Goal: Information Seeking & Learning: Find specific fact

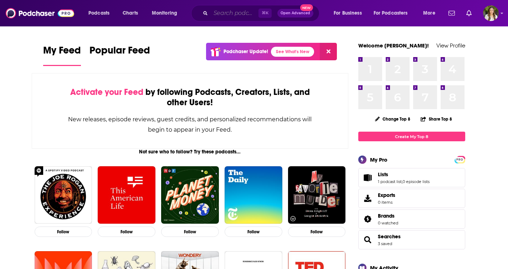
click at [230, 11] on input "Search podcasts, credits, & more..." at bounding box center [235, 12] width 48 height 11
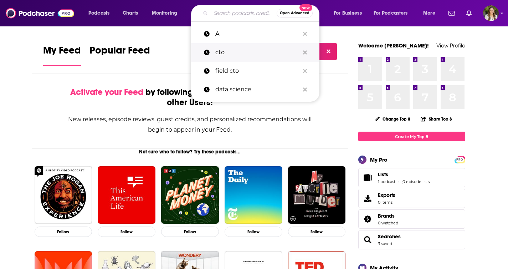
click at [226, 52] on p "cto" at bounding box center [257, 52] width 84 height 19
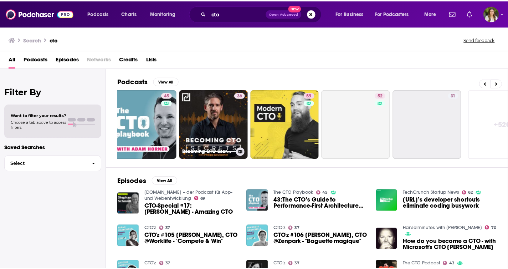
scroll to position [0, 260]
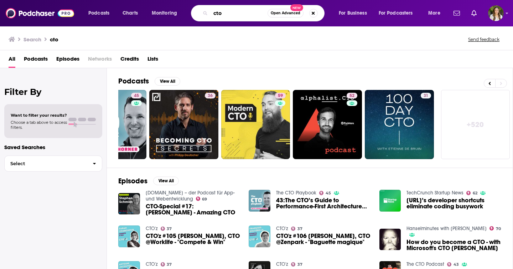
click at [219, 14] on input "cto" at bounding box center [239, 12] width 57 height 11
type input "q"
type input "alphalist.cto"
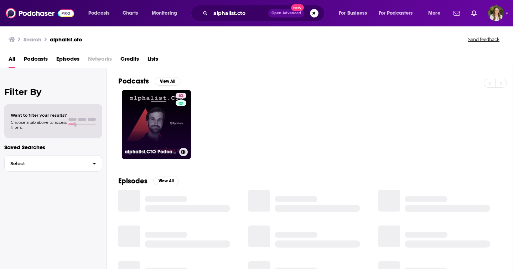
click at [168, 136] on link "52 alphalist.CTO Podcast - For CTOs and Technical Leaders" at bounding box center [156, 124] width 69 height 69
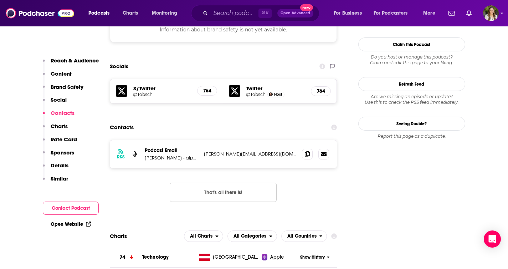
scroll to position [703, 0]
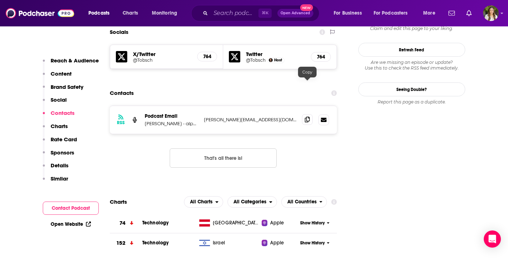
click at [306, 117] on icon at bounding box center [307, 120] width 5 height 6
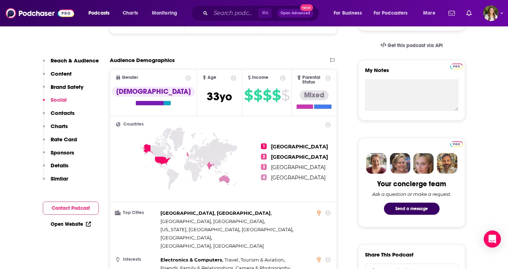
scroll to position [0, 0]
